Goal: Information Seeking & Learning: Find specific fact

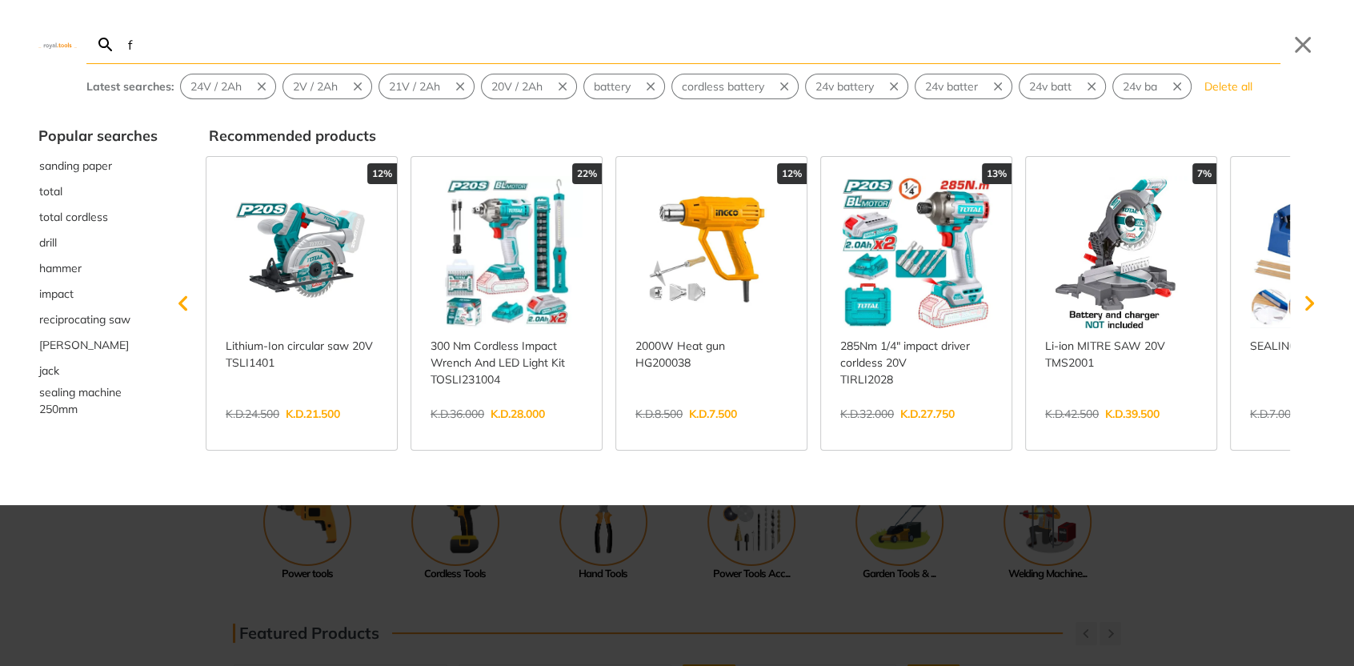
type input "f"
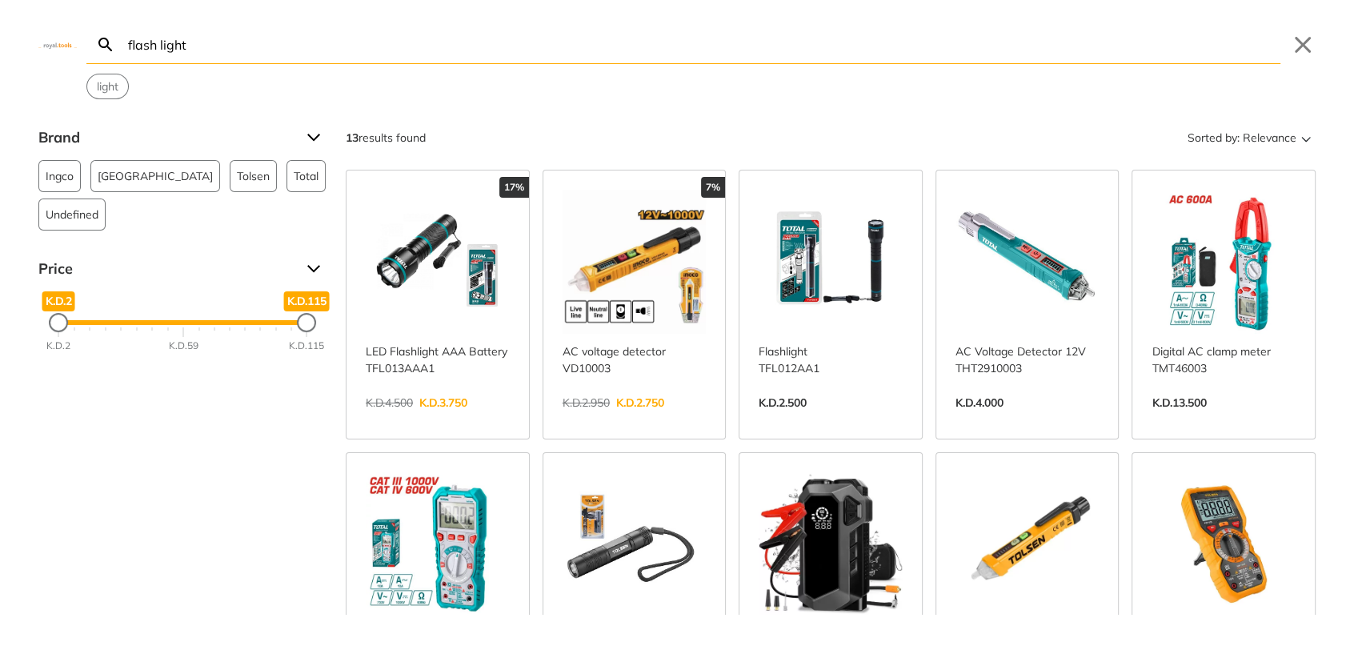
type input "flash light"
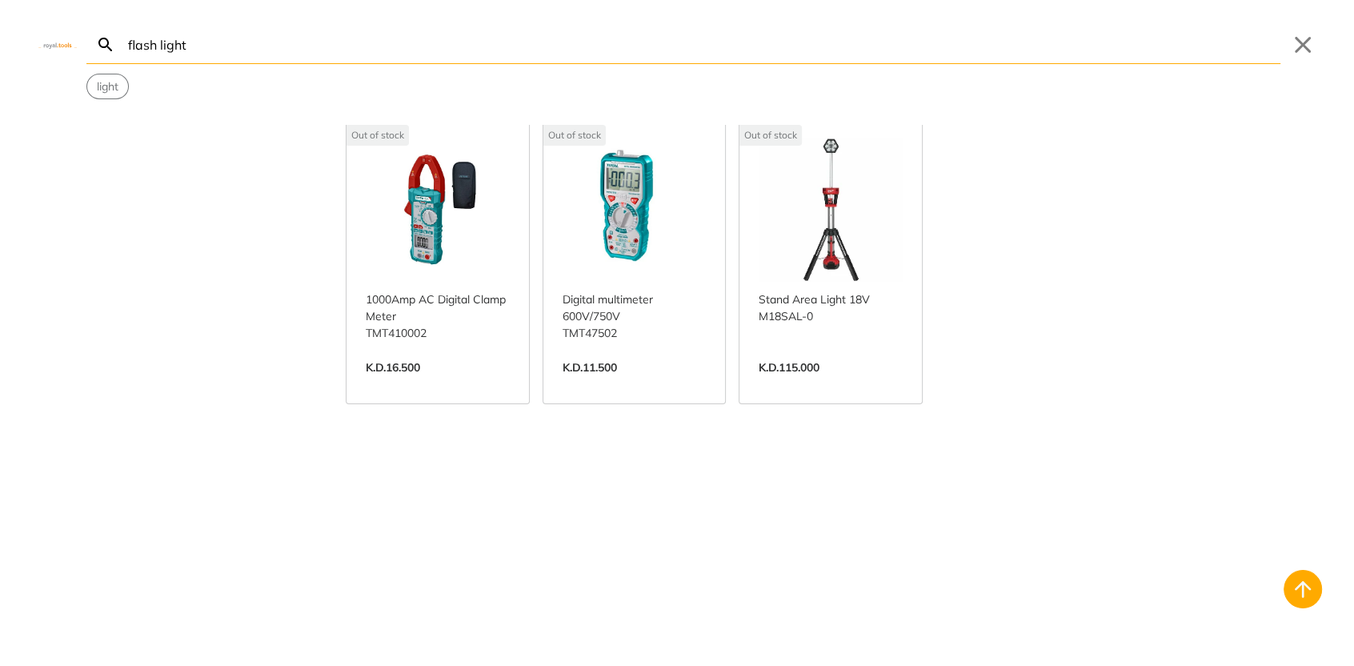
scroll to position [640, 0]
